Goal: Ask a question

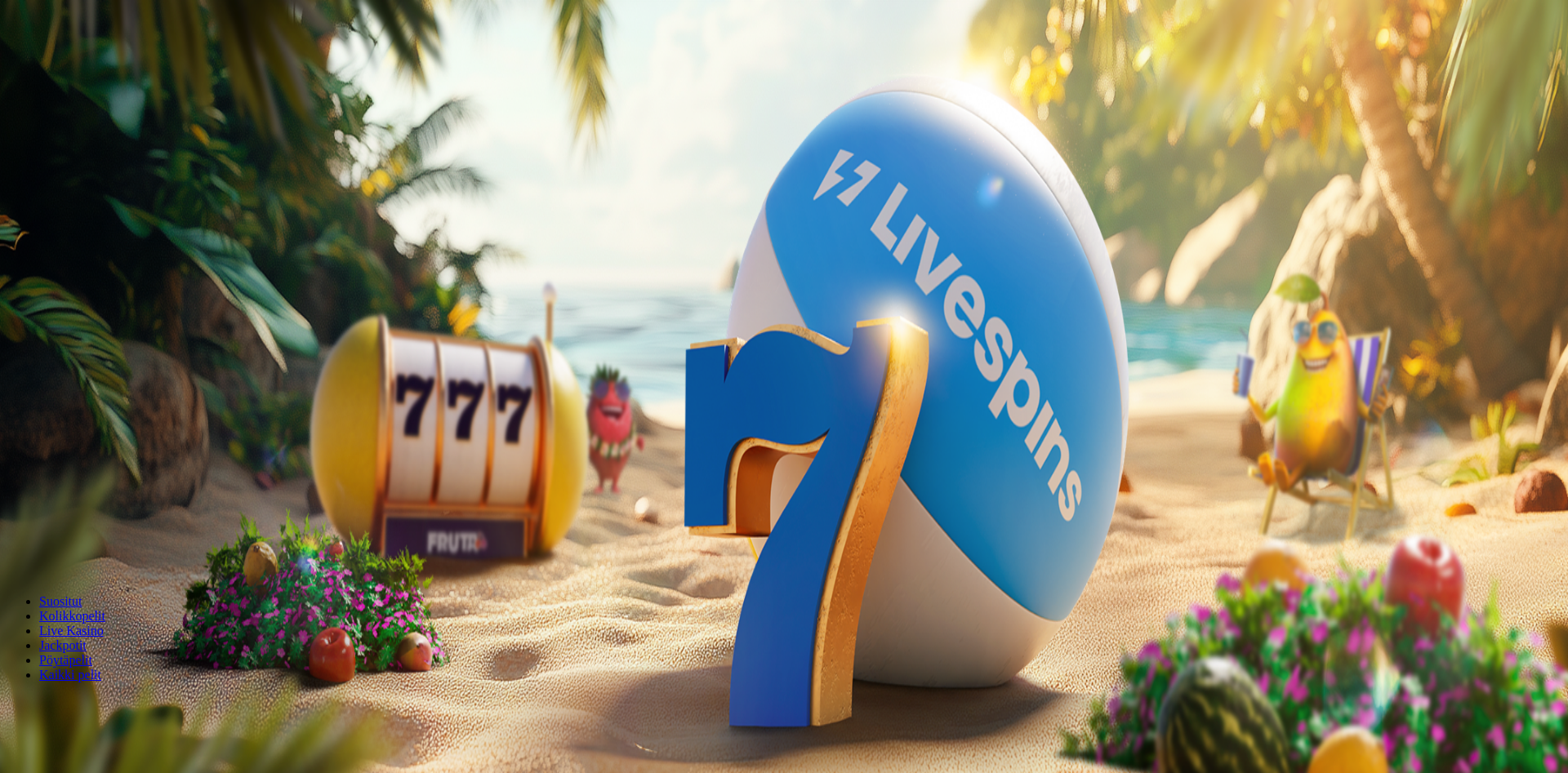
click at [43, 311] on span "menu icon" at bounding box center [43, 311] width 0 height 0
click at [97, 676] on span "Kysy apua" at bounding box center [70, 682] width 50 height 12
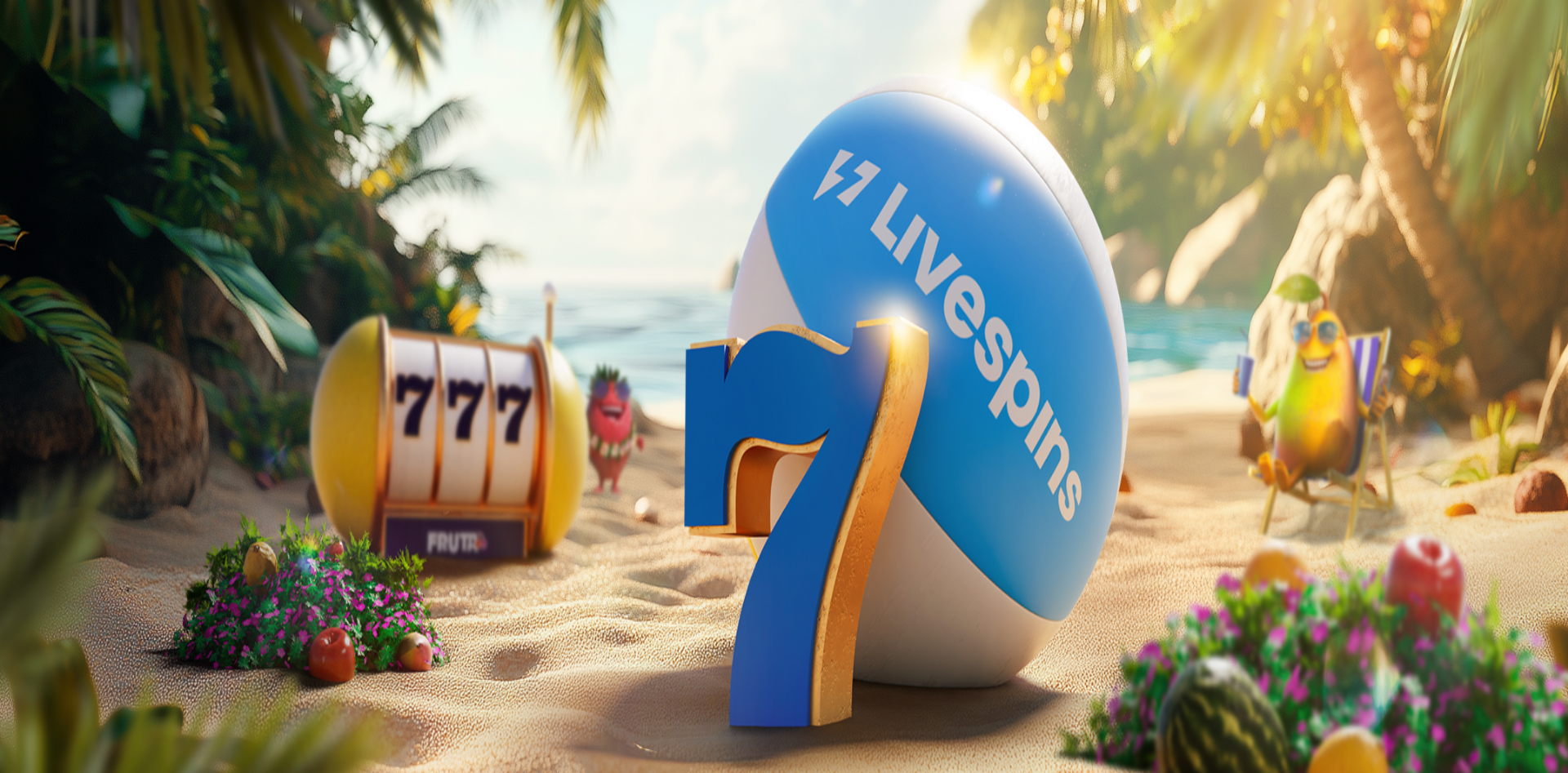
type textarea "**********"
click at [13, 357] on span "close icon" at bounding box center [13, 357] width 0 height 0
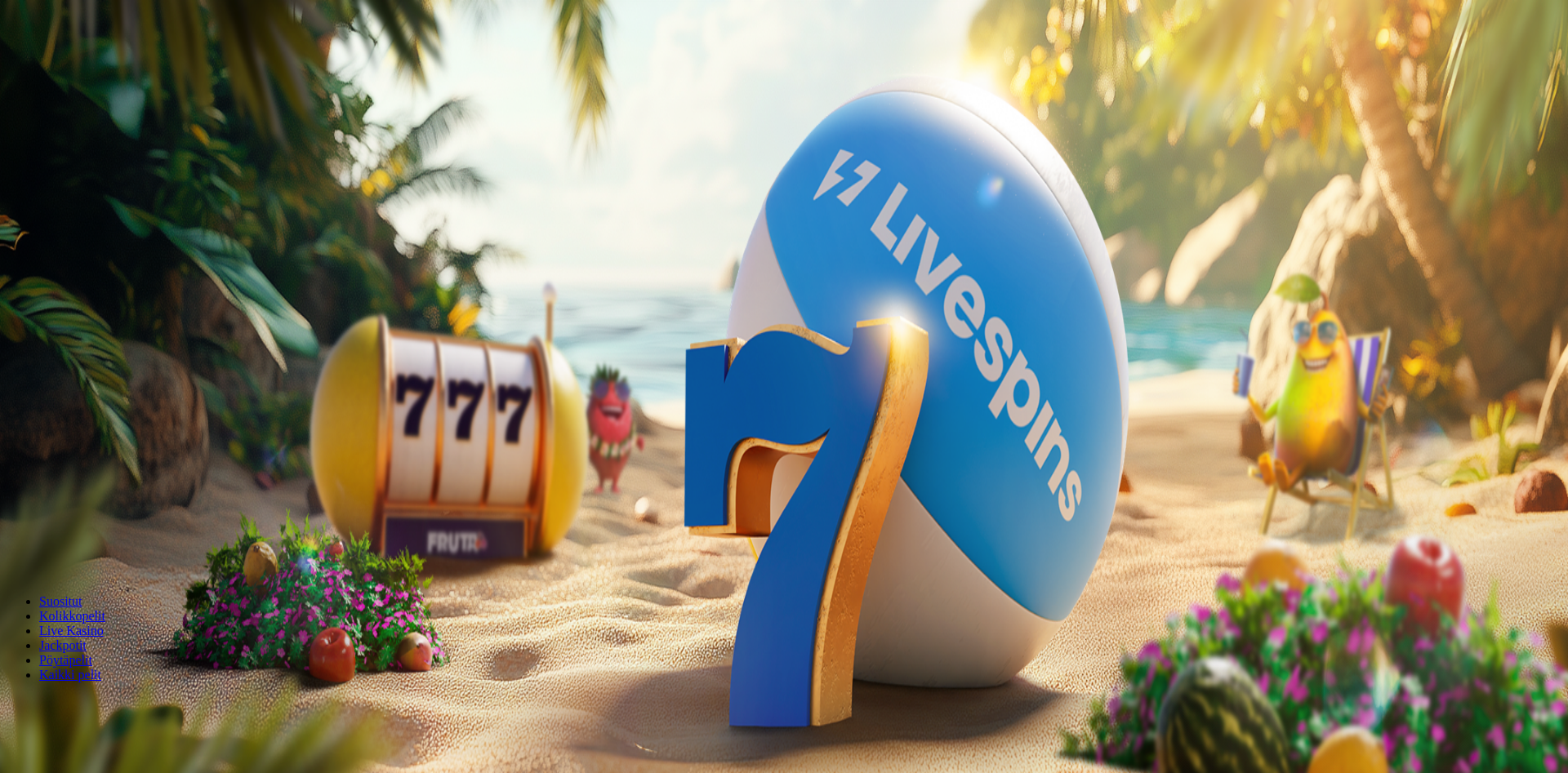
scroll to position [261, 0]
click at [101, 144] on circle "Primary" at bounding box center [176, 128] width 167 height 167
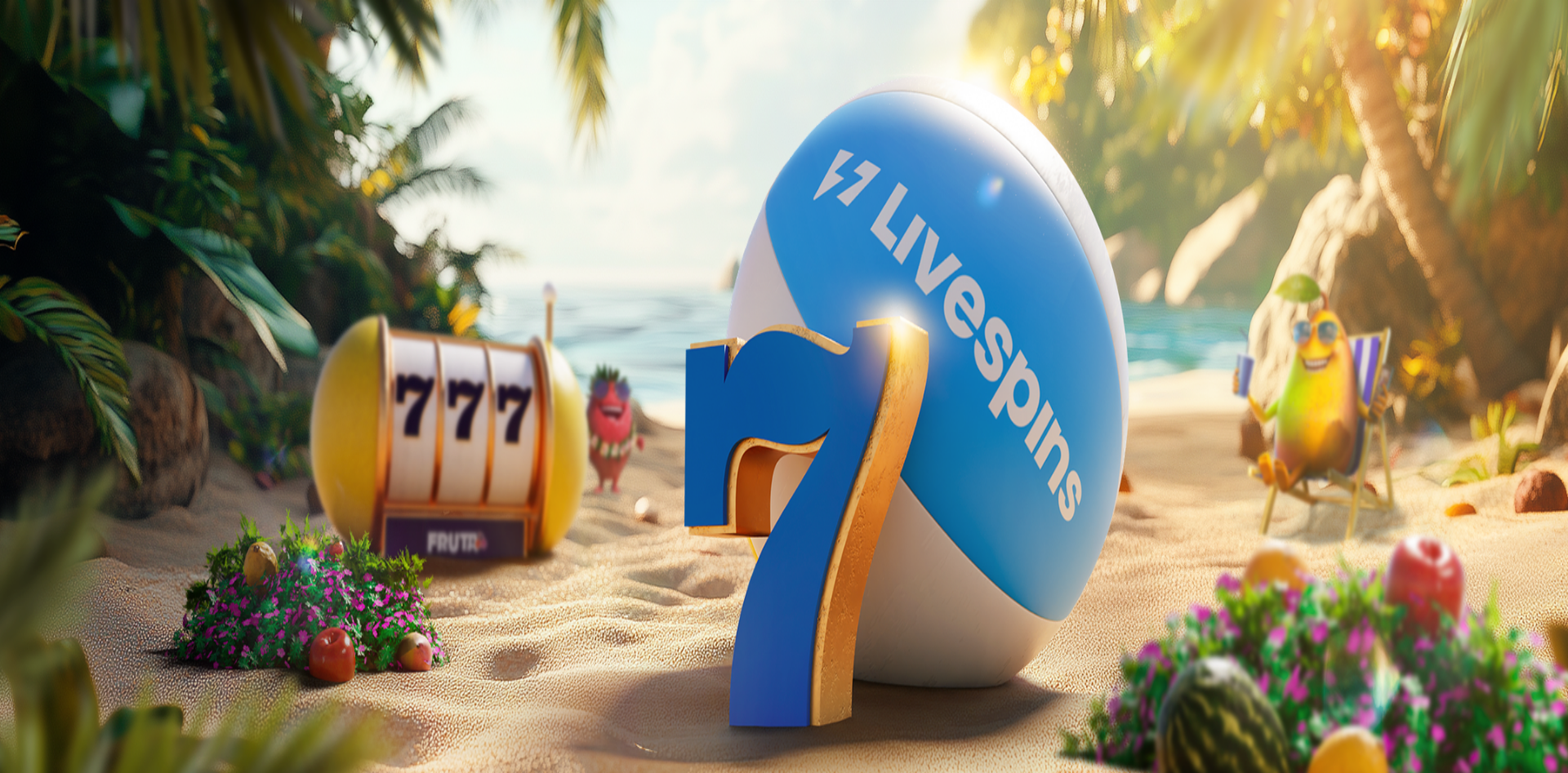
click at [13, 395] on span "close icon" at bounding box center [13, 395] width 0 height 0
click at [43, 311] on span "menu icon" at bounding box center [43, 311] width 0 height 0
click at [97, 676] on span "Kysy apua" at bounding box center [70, 682] width 50 height 12
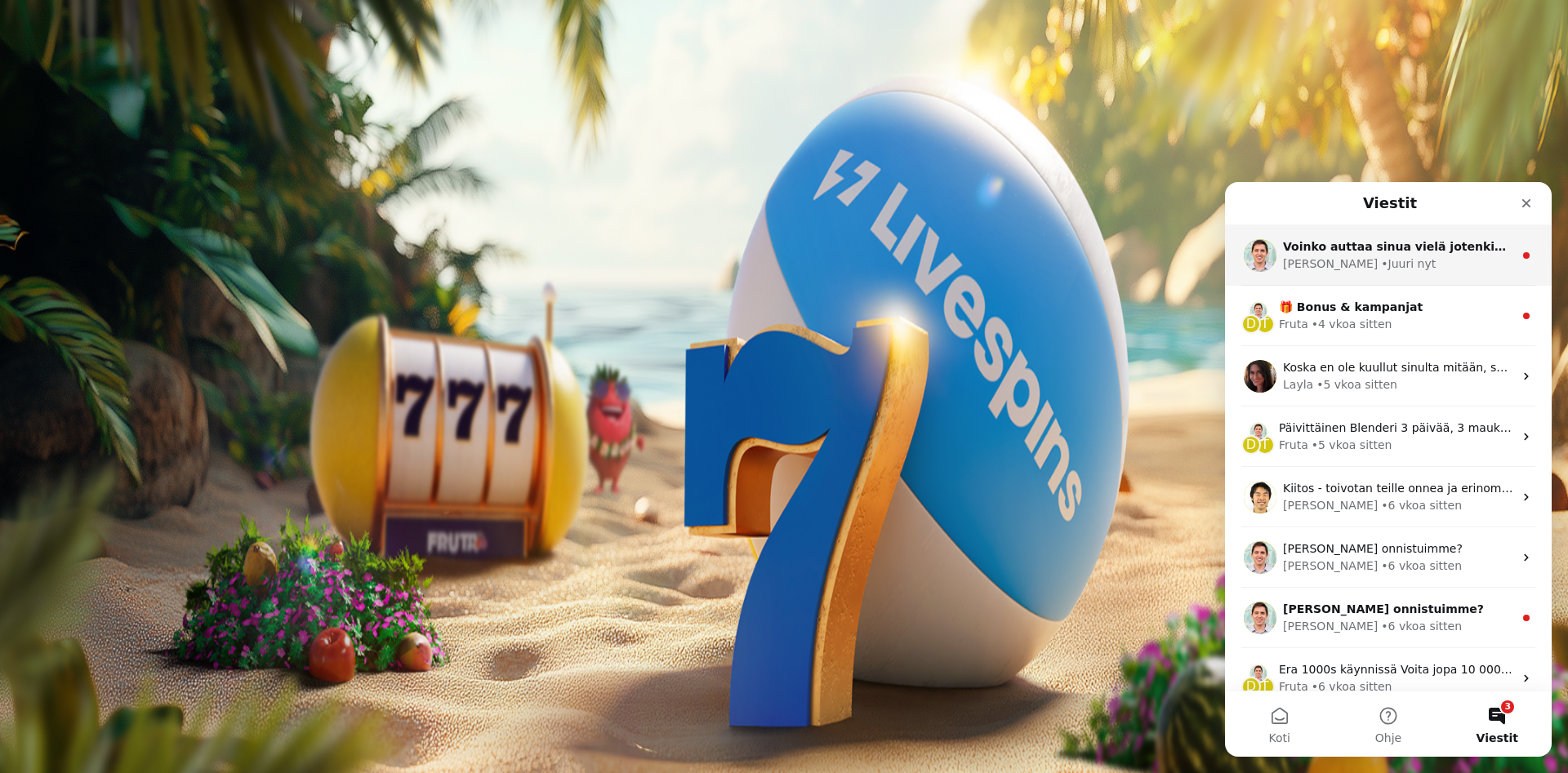
click at [1343, 255] on div "Voinko auttaa sinua vielä jotenkin? 😊" at bounding box center [1398, 247] width 230 height 17
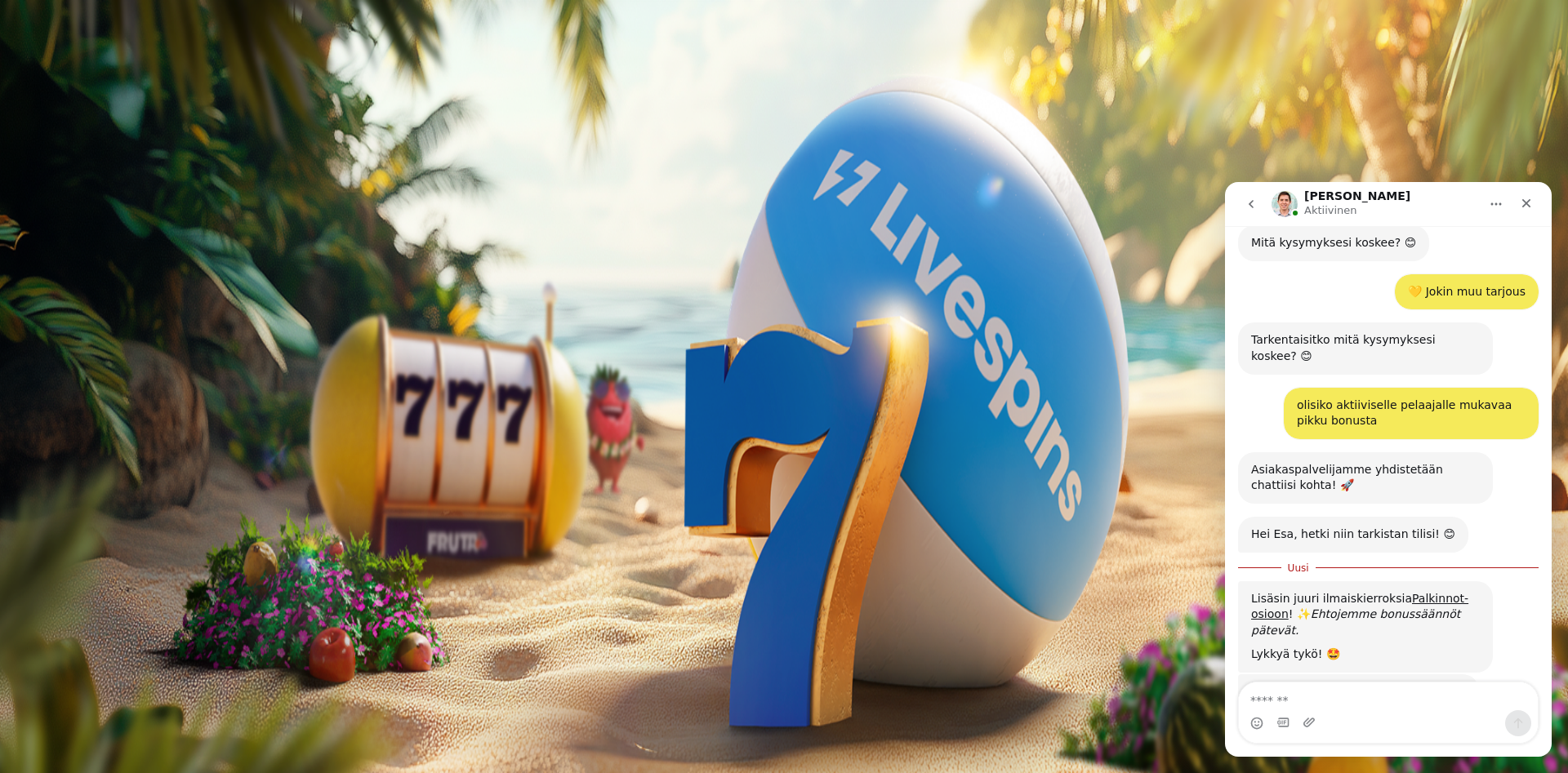
scroll to position [404, 0]
click at [299, 176] on img "Primary" at bounding box center [327, 162] width 57 height 57
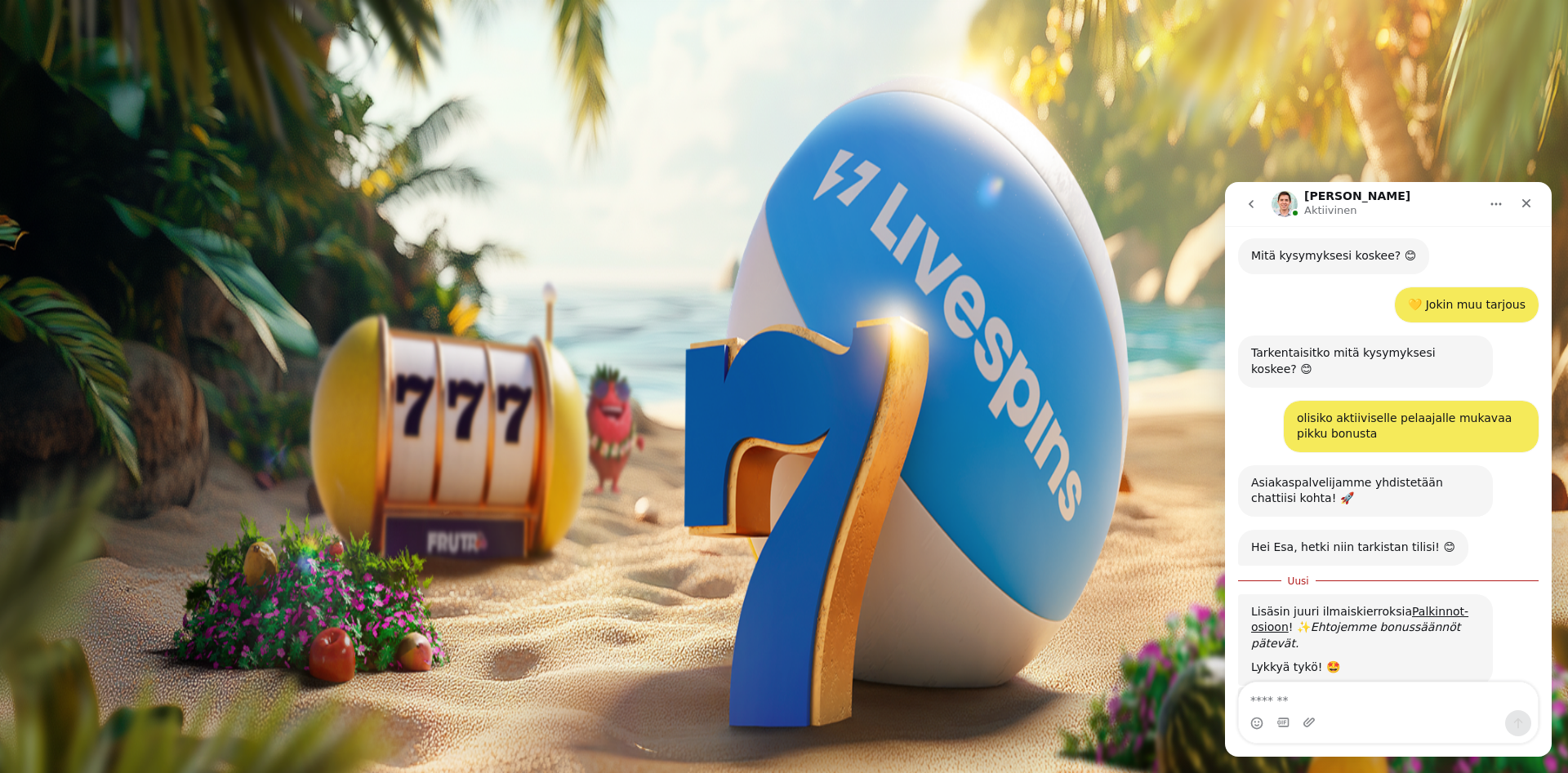
scroll to position [404, 0]
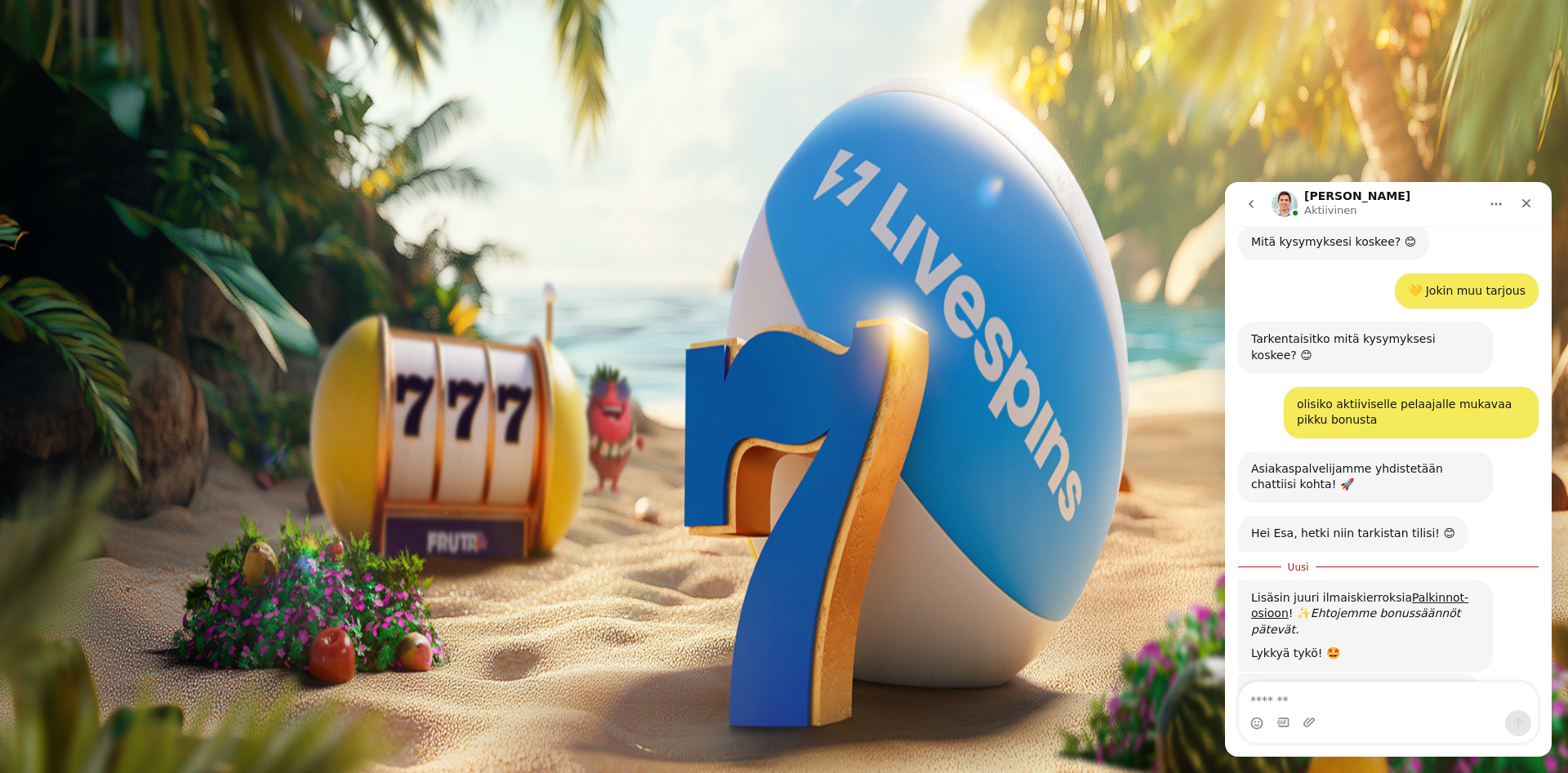
click at [79, 591] on button at bounding box center [71, 593] width 13 height 5
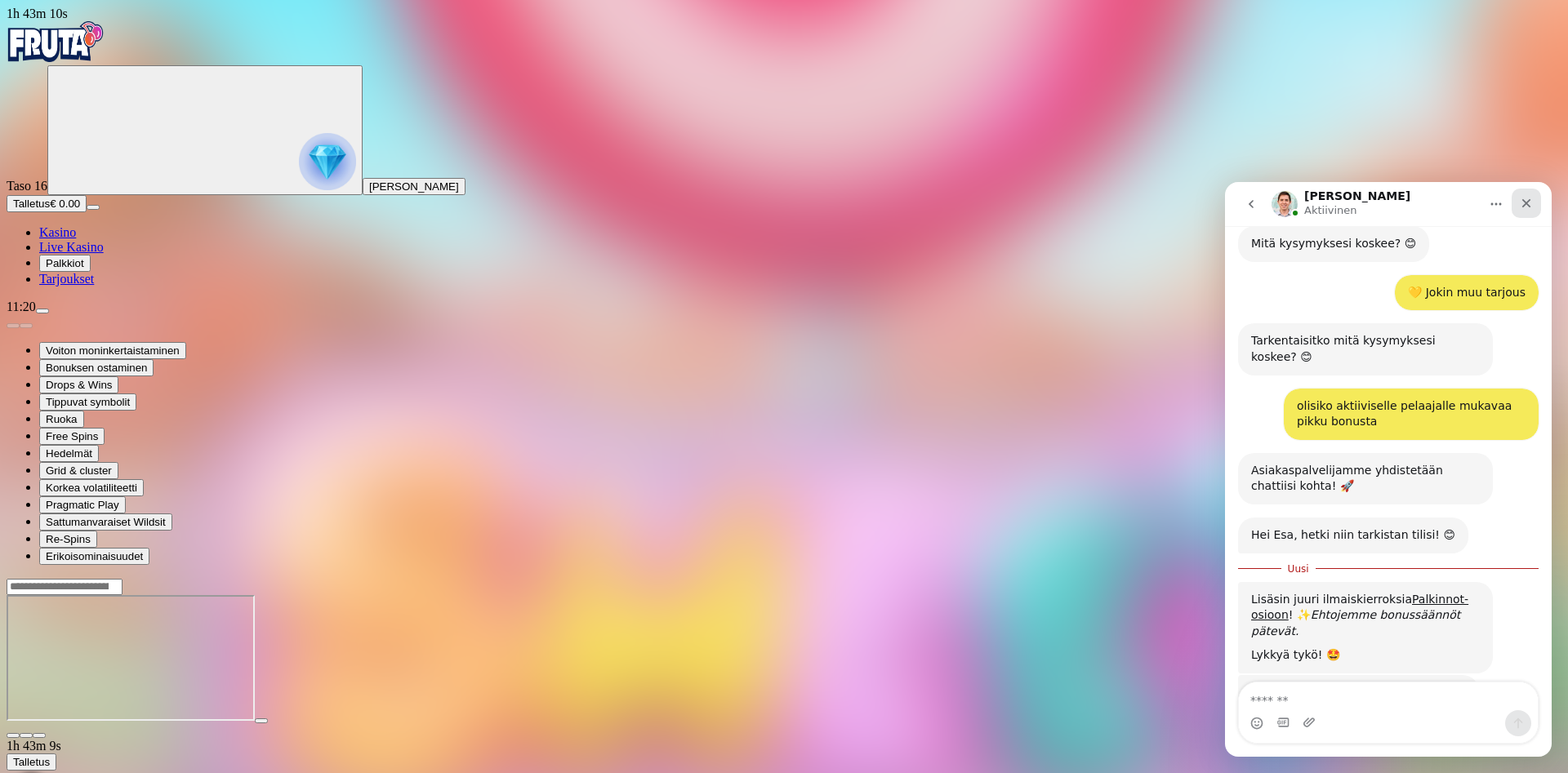
scroll to position [404, 0]
click at [1529, 209] on div "Sulje" at bounding box center [1526, 204] width 29 height 29
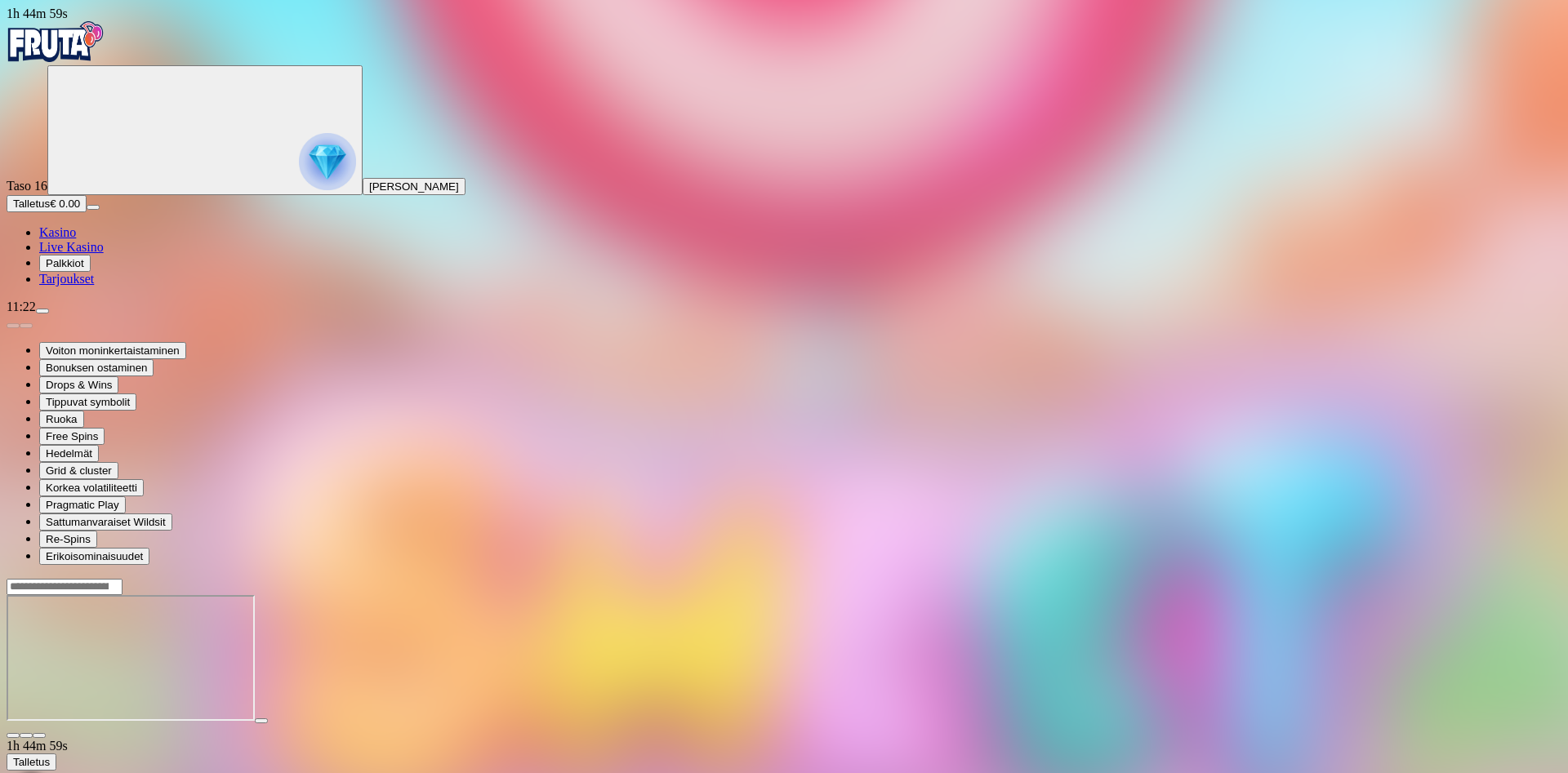
scroll to position [0, 0]
